Goal: Task Accomplishment & Management: Complete application form

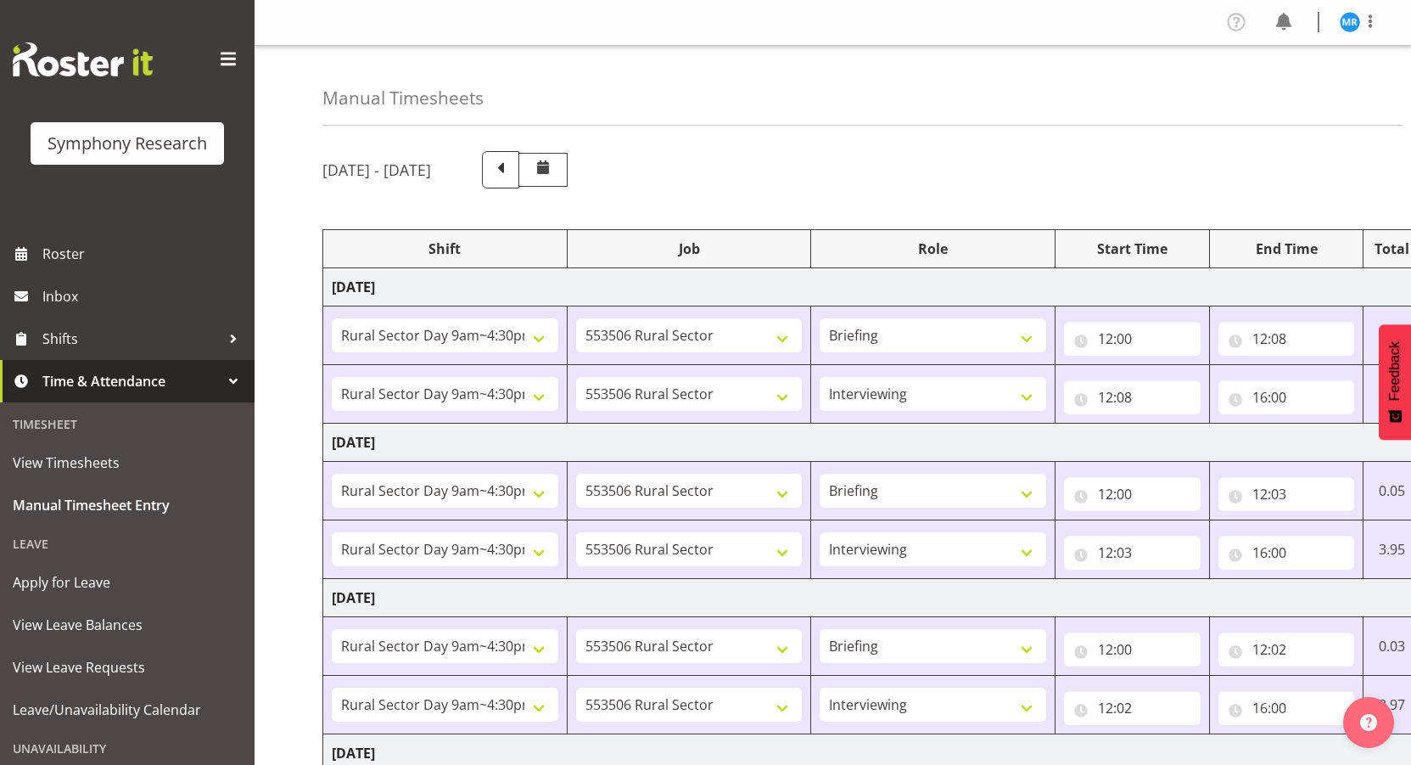
select select "81561"
select select "10587"
select select "81561"
select select "10587"
select select "47"
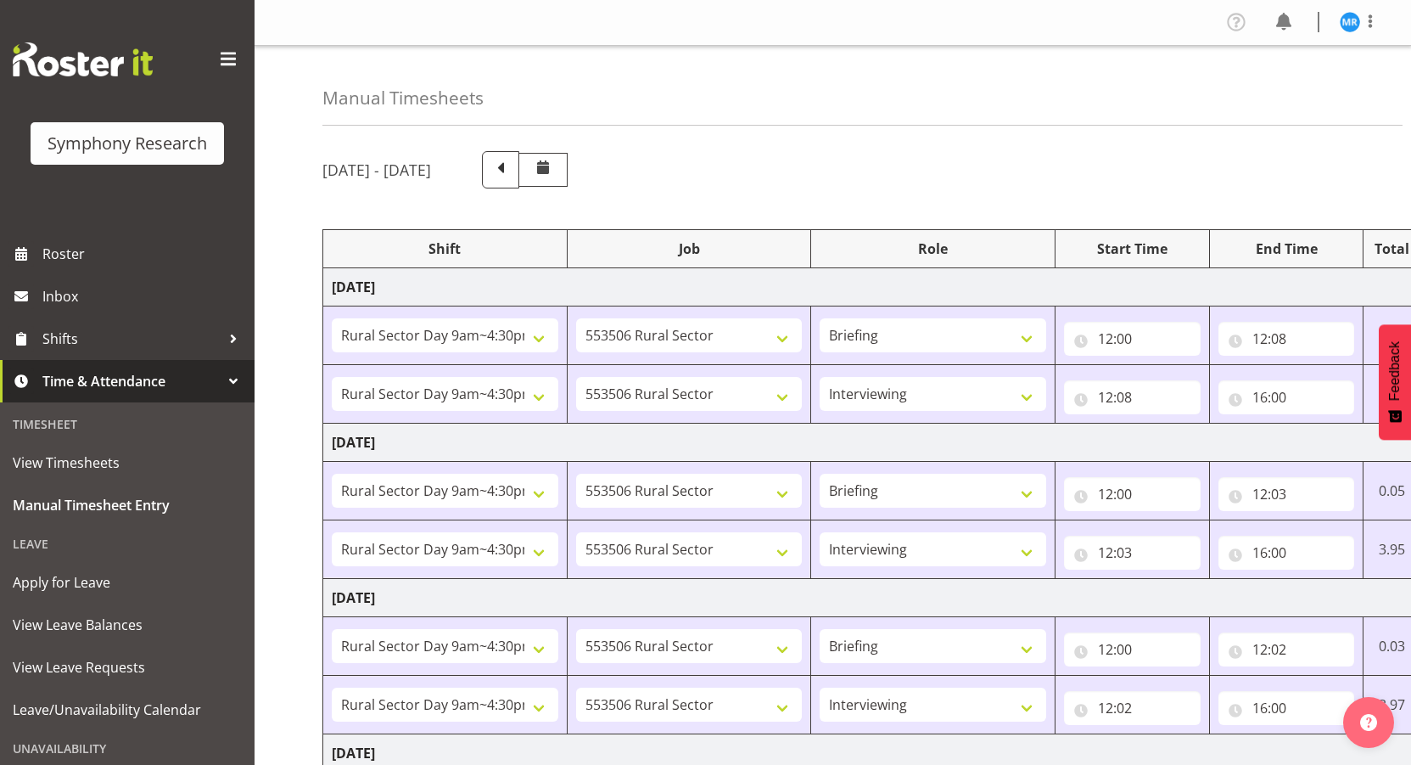
select select "81561"
select select "10587"
select select "81561"
select select "10587"
select select "47"
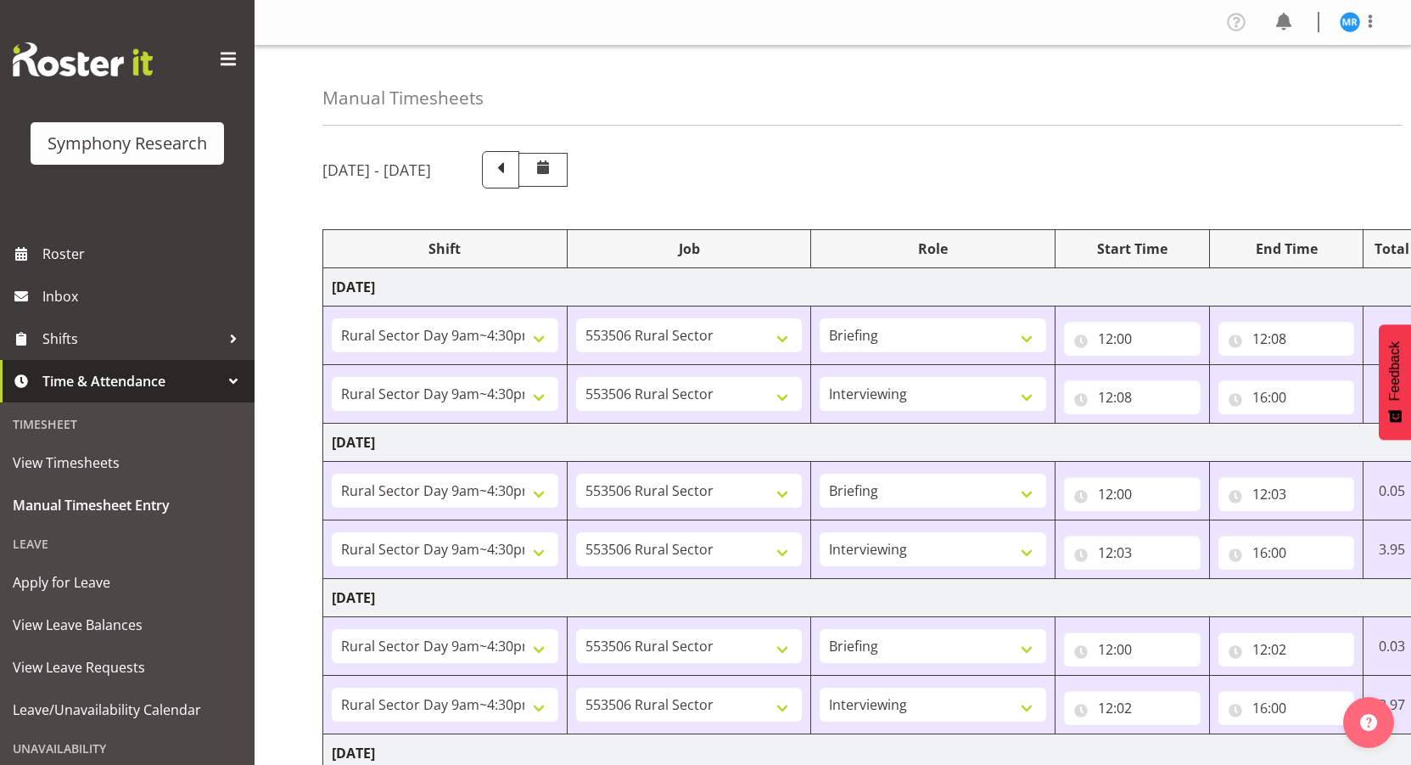
select select "81561"
select select "10587"
select select "81561"
select select "10587"
select select "47"
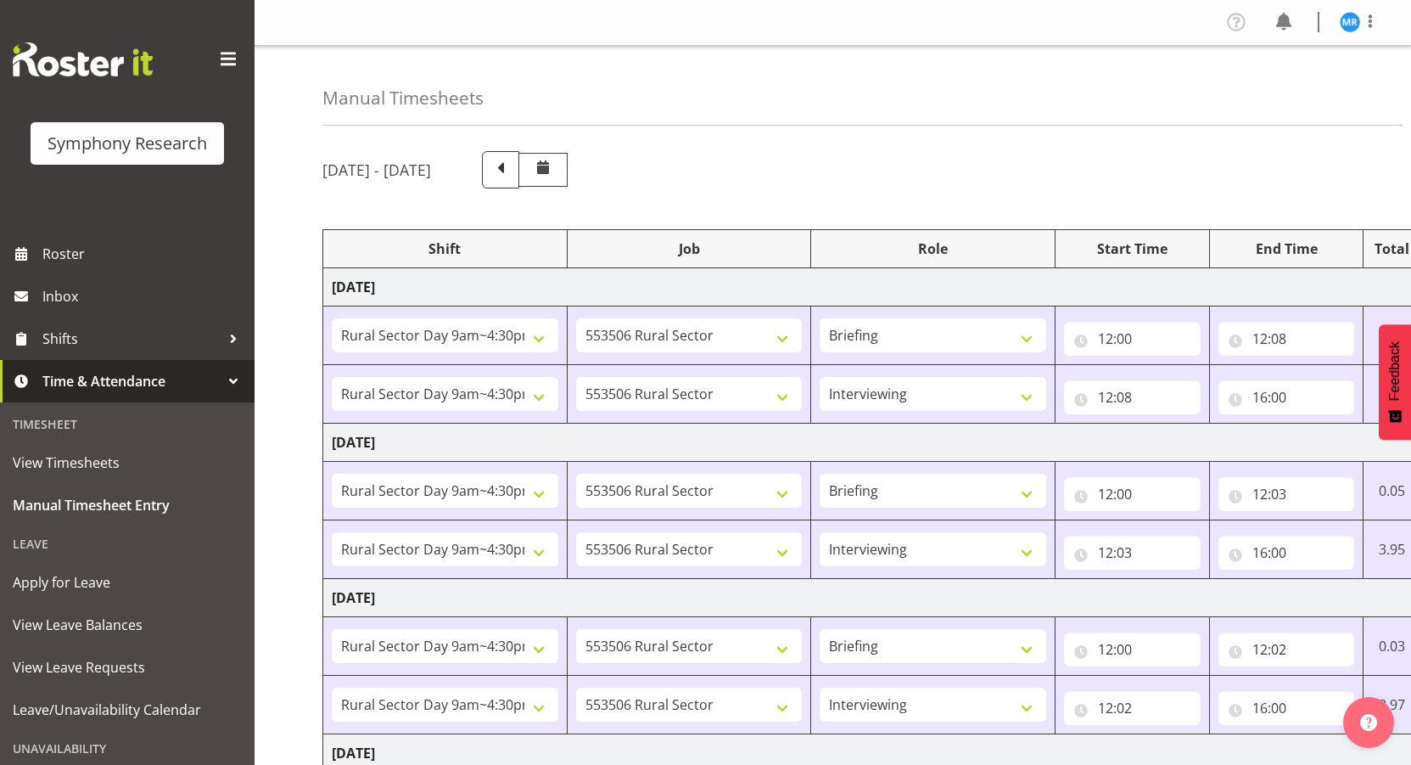
select select "81561"
select select "10587"
select select "81561"
select select "10587"
select select "47"
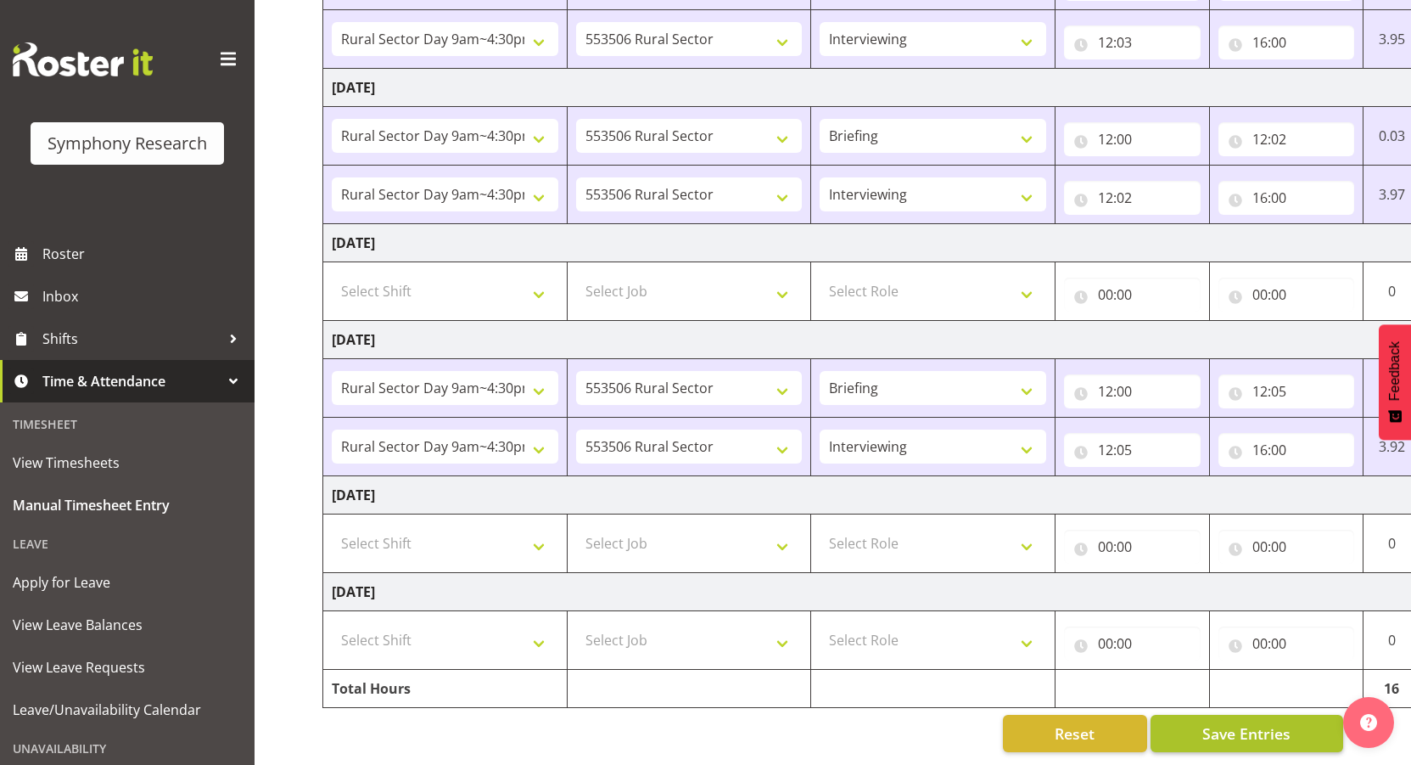
scroll to position [0, 99]
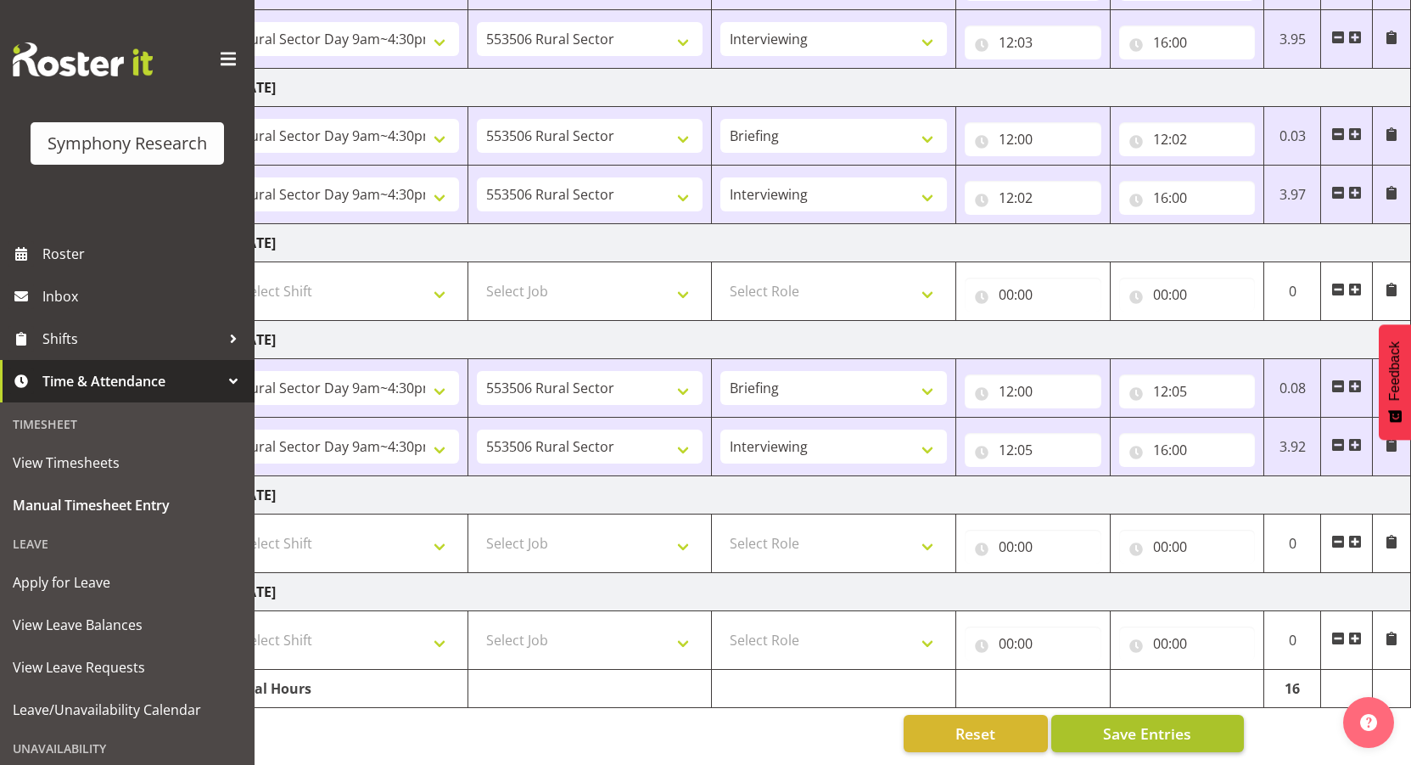
click at [1123, 722] on span "Save Entries" at bounding box center [1147, 733] width 88 height 22
click at [1149, 722] on span "Save Entries" at bounding box center [1147, 733] width 88 height 22
